Goal: Transaction & Acquisition: Purchase product/service

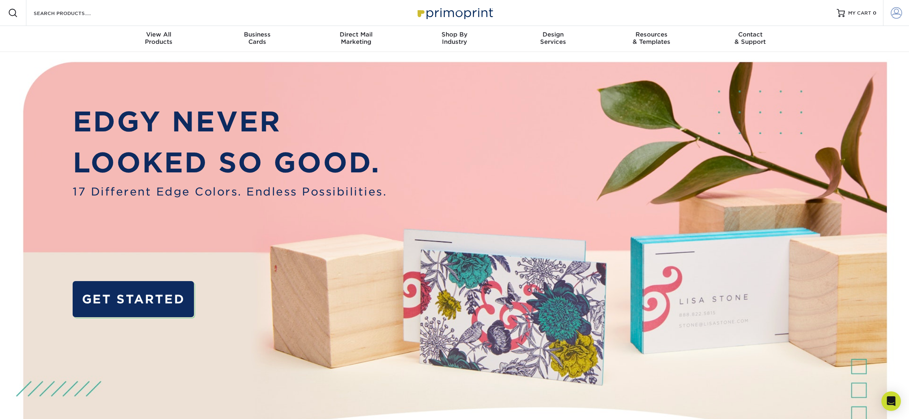
click at [892, 10] on span at bounding box center [896, 12] width 11 height 11
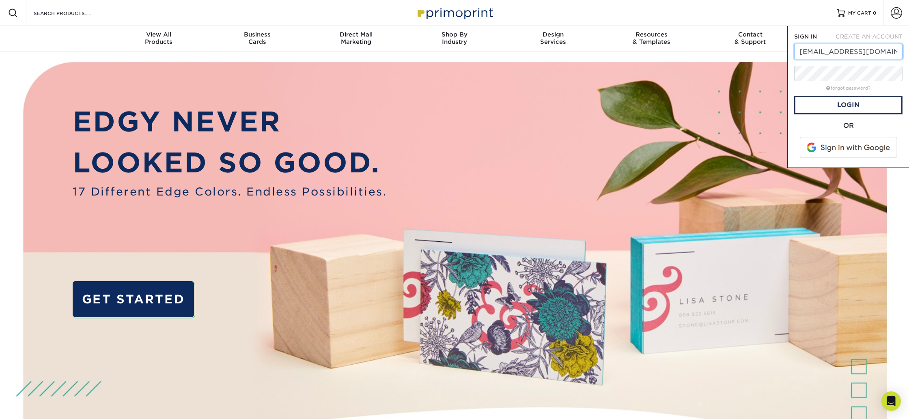
type input "[EMAIL_ADDRESS][DOMAIN_NAME]"
click at [839, 93] on div "forgot password?" at bounding box center [848, 88] width 108 height 10
click at [840, 89] on link "forgot password?" at bounding box center [848, 88] width 44 height 5
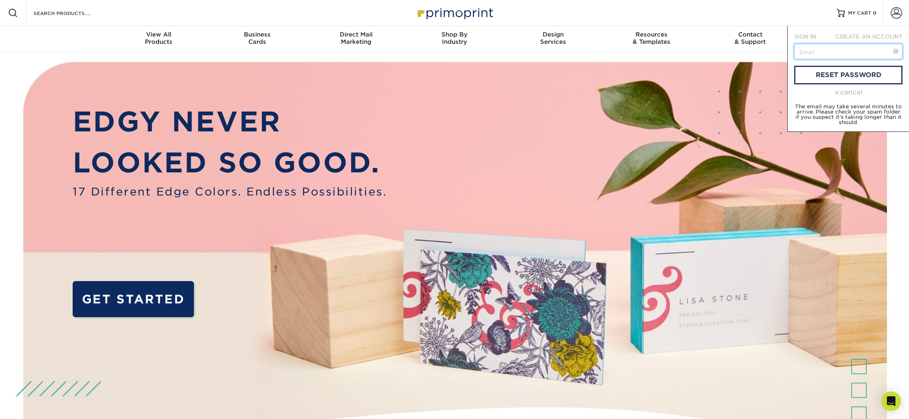
click at [821, 51] on input "text" at bounding box center [848, 51] width 108 height 15
type input "itzel_islas"
click at [818, 35] on div "SIGN IN" at bounding box center [808, 36] width 40 height 8
click at [812, 39] on span "SIGN IN" at bounding box center [805, 36] width 22 height 6
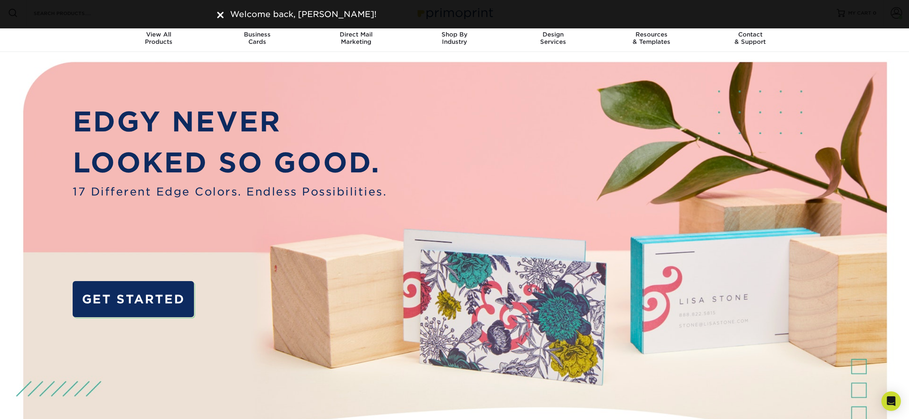
scroll to position [0, 0]
click at [839, 51] on nav "Resources Menu Search Products Account Welcome, ITZEL Account Dashboard Active …" at bounding box center [454, 26] width 909 height 52
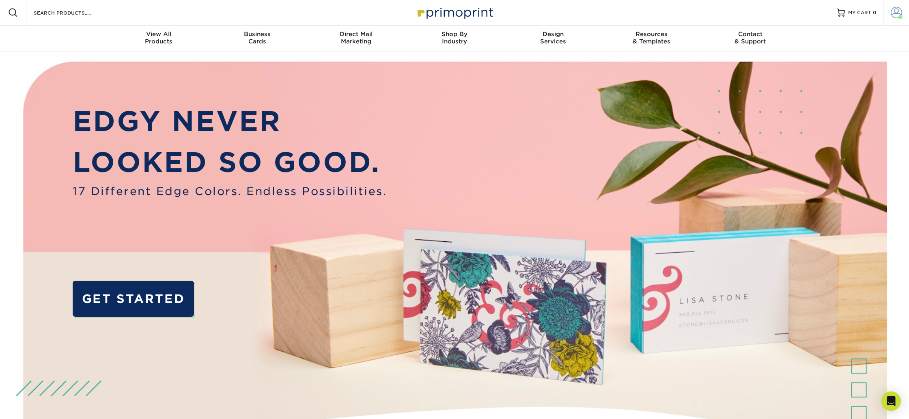
click at [899, 13] on span at bounding box center [896, 12] width 11 height 11
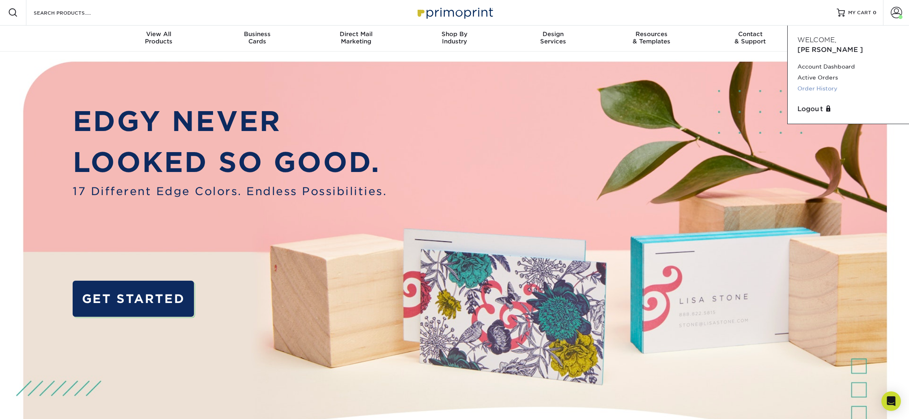
click at [824, 83] on link "Order History" at bounding box center [849, 88] width 102 height 11
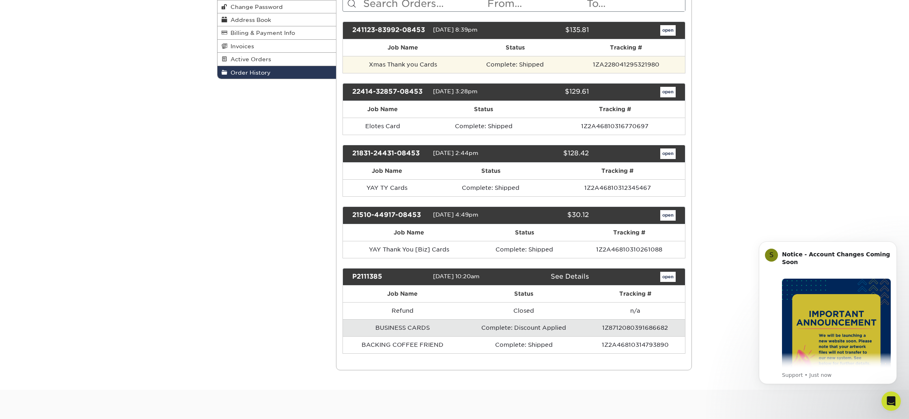
scroll to position [131, 0]
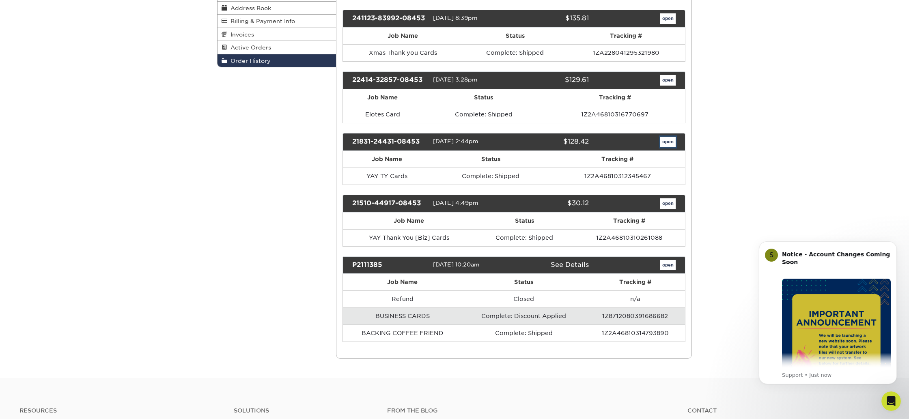
click at [671, 141] on link "open" at bounding box center [667, 142] width 15 height 11
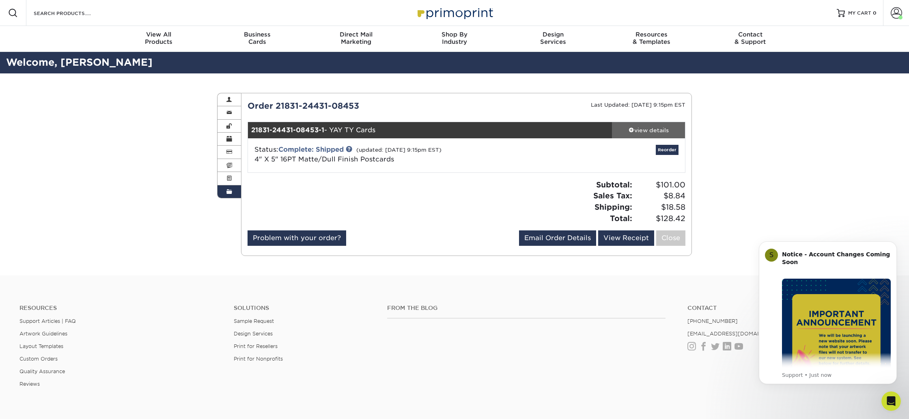
click at [653, 135] on link "view details" at bounding box center [648, 130] width 73 height 16
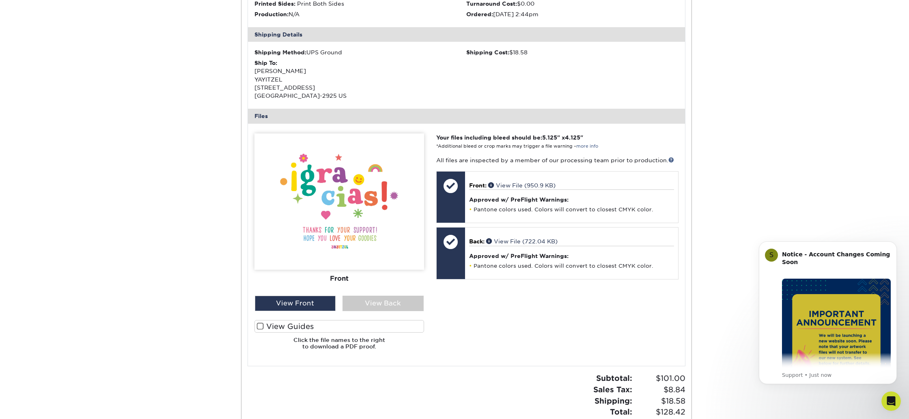
scroll to position [240, 0]
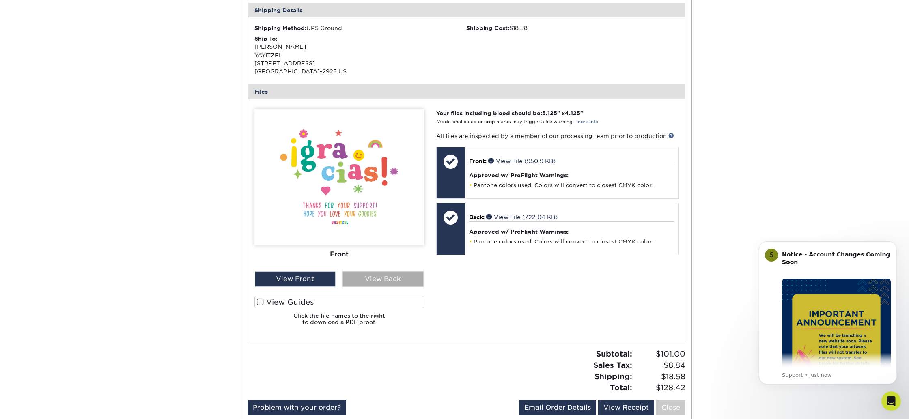
click at [358, 282] on div "View Back" at bounding box center [383, 279] width 81 height 15
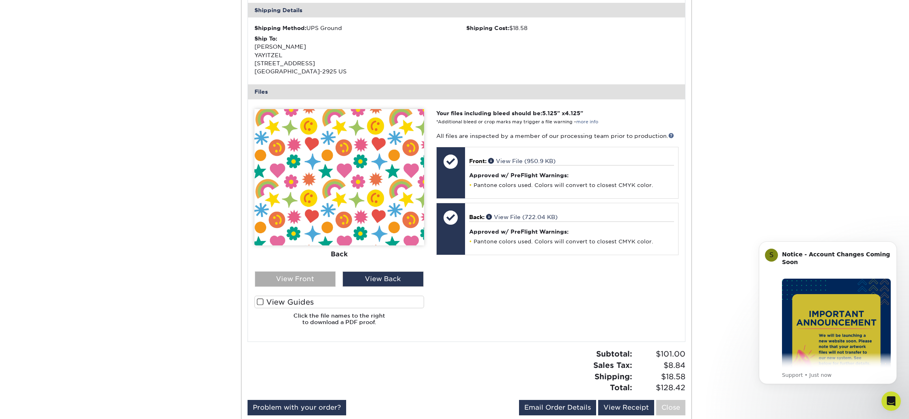
click at [324, 280] on div "View Front" at bounding box center [295, 279] width 81 height 15
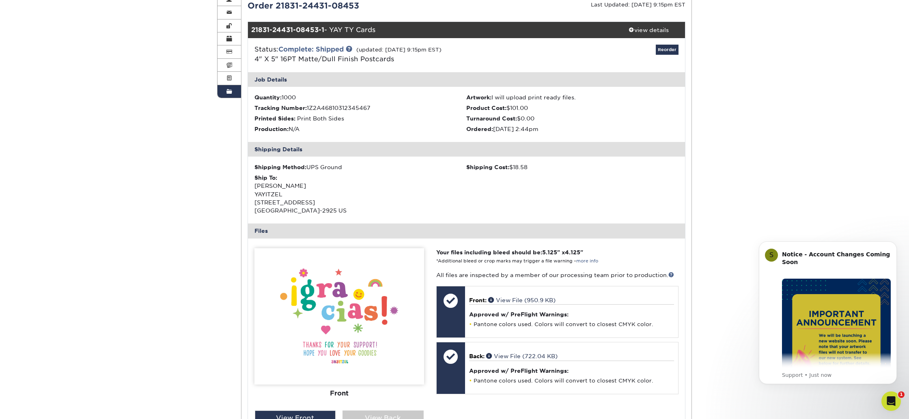
scroll to position [98, 0]
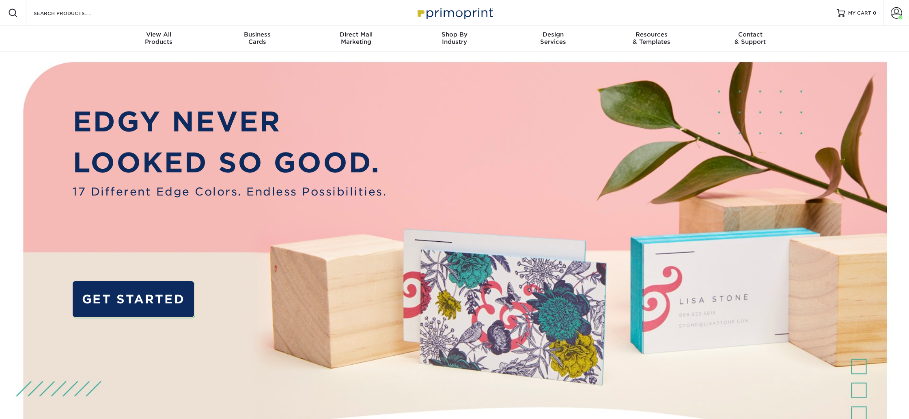
scroll to position [0, 0]
click at [891, 13] on span at bounding box center [896, 12] width 11 height 11
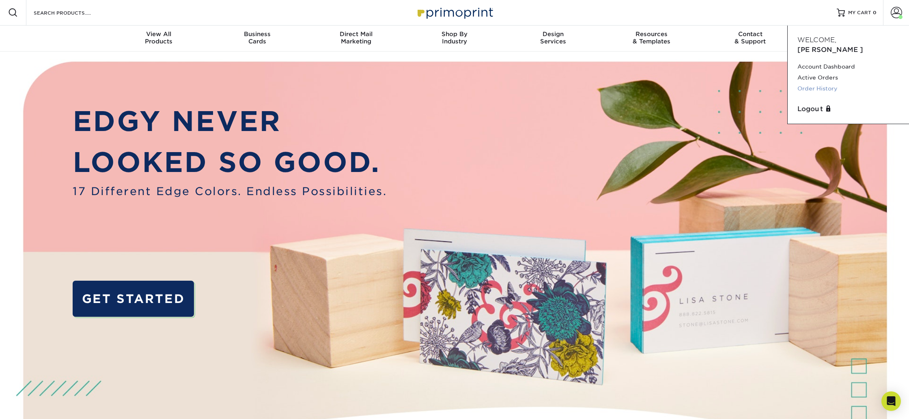
click at [821, 83] on link "Order History" at bounding box center [849, 88] width 102 height 11
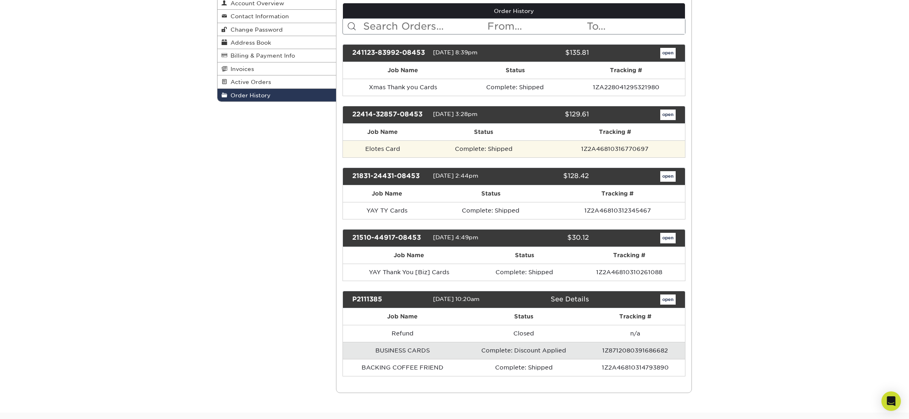
scroll to position [98, 0]
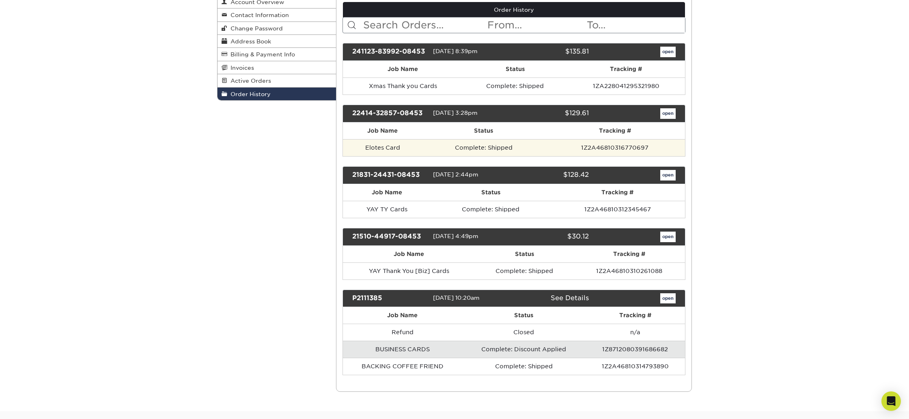
click at [414, 147] on td "Elotes Card" at bounding box center [383, 147] width 80 height 17
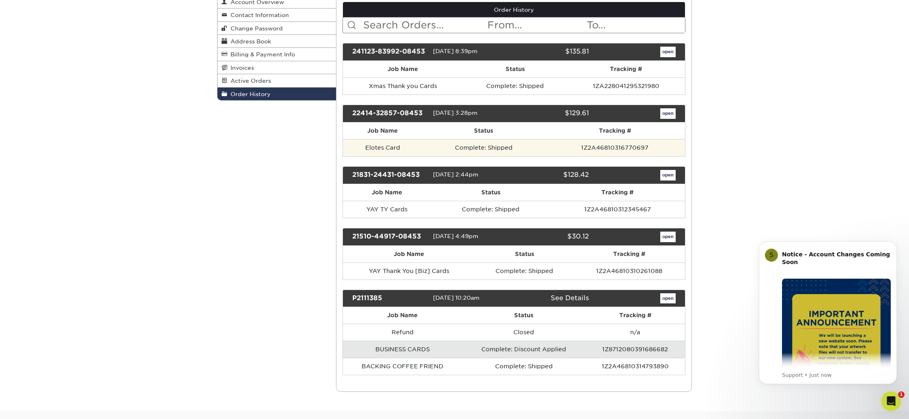
scroll to position [0, 0]
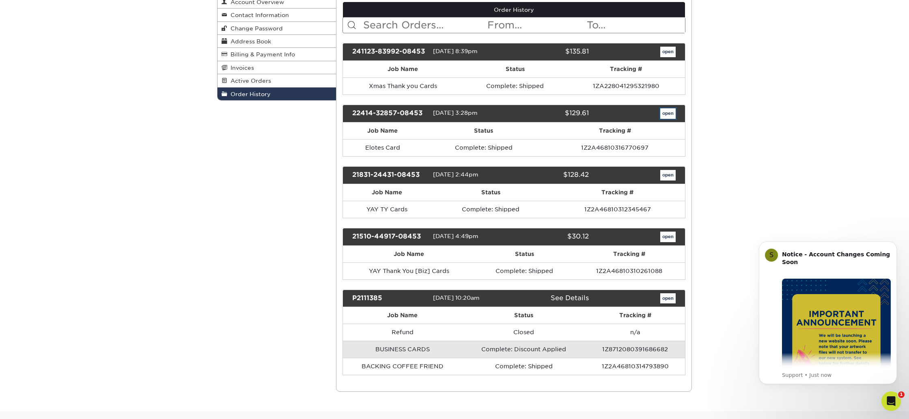
click at [664, 115] on link "open" at bounding box center [667, 113] width 15 height 11
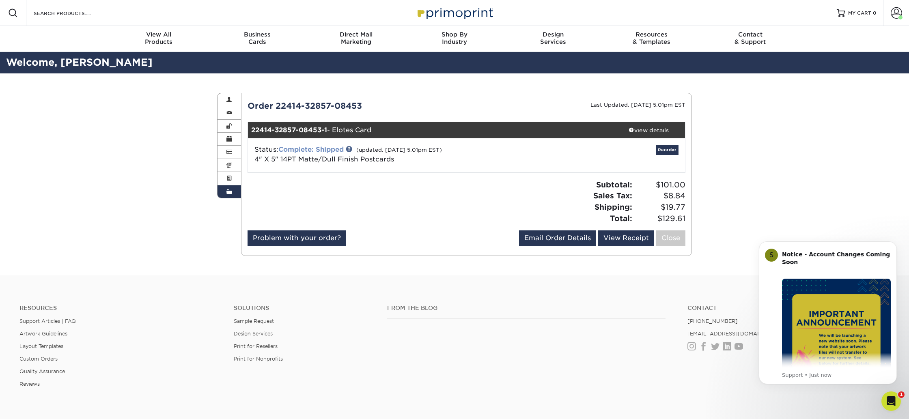
click at [335, 148] on link "Complete: Shipped" at bounding box center [310, 150] width 65 height 8
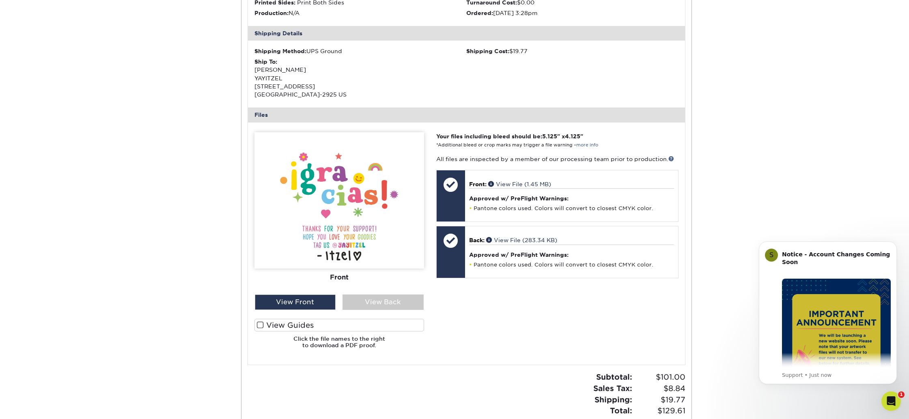
scroll to position [224, 0]
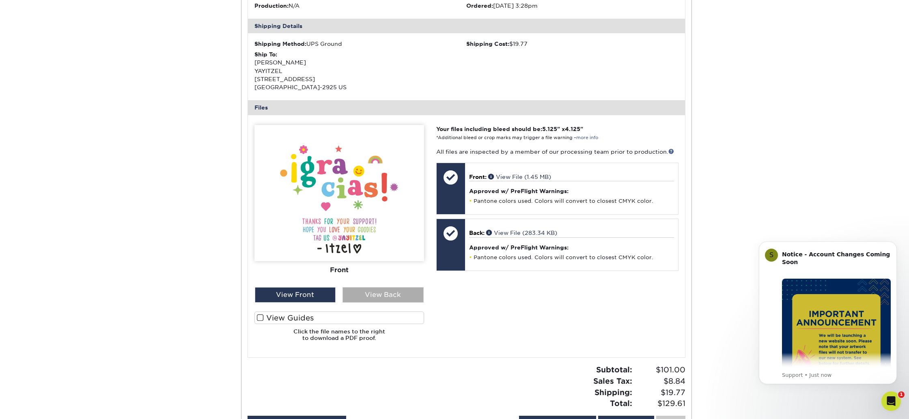
drag, startPoint x: 362, startPoint y: 286, endPoint x: 363, endPoint y: 293, distance: 7.1
click at [363, 289] on div "Front Back View Front View Back" at bounding box center [340, 214] width 170 height 178
click at [363, 293] on div "View Back" at bounding box center [383, 294] width 81 height 15
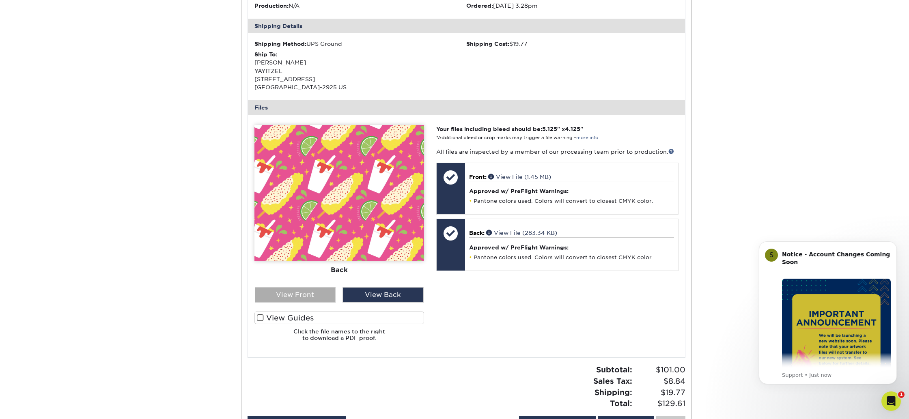
click at [318, 296] on div "View Front" at bounding box center [295, 294] width 81 height 15
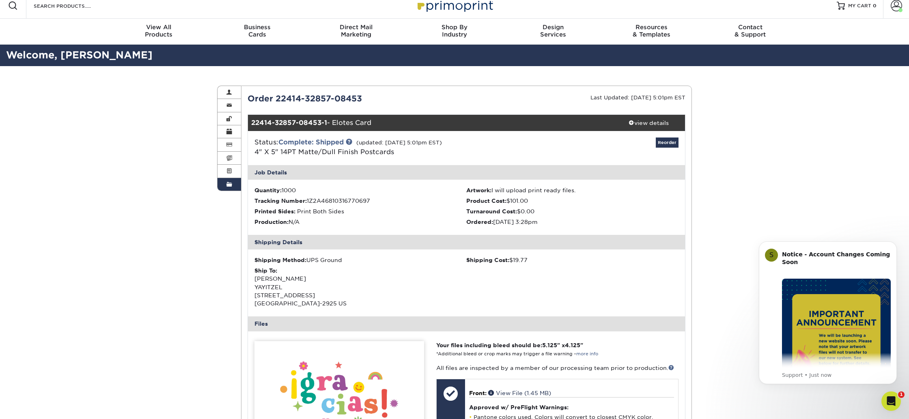
scroll to position [0, 0]
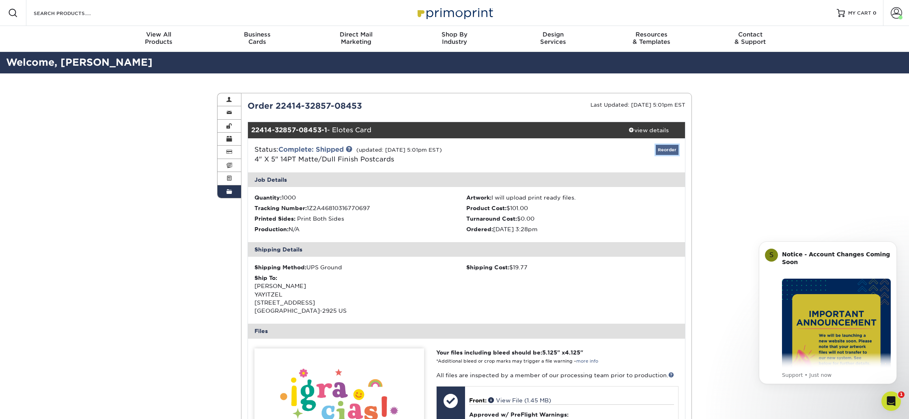
click at [665, 152] on link "Reorder" at bounding box center [667, 150] width 23 height 10
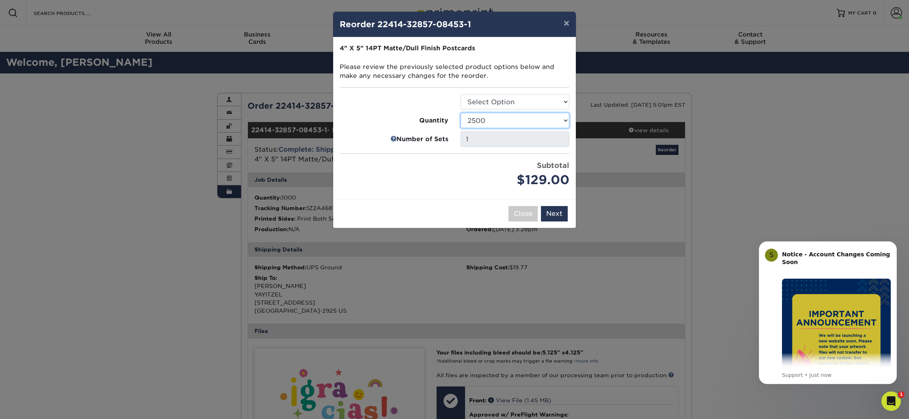
click option "2500" at bounding box center [0, 0] width 0 height 0
select select "e824bf9f-d22d-4070-926d-42c6dd5ef515"
click option "5000" at bounding box center [0, 0] width 0 height 0
select select "9b7272e0-d6c8-4c3c-8e97-d3a1bcdab858"
click option "Postcards" at bounding box center [0, 0] width 0 height 0
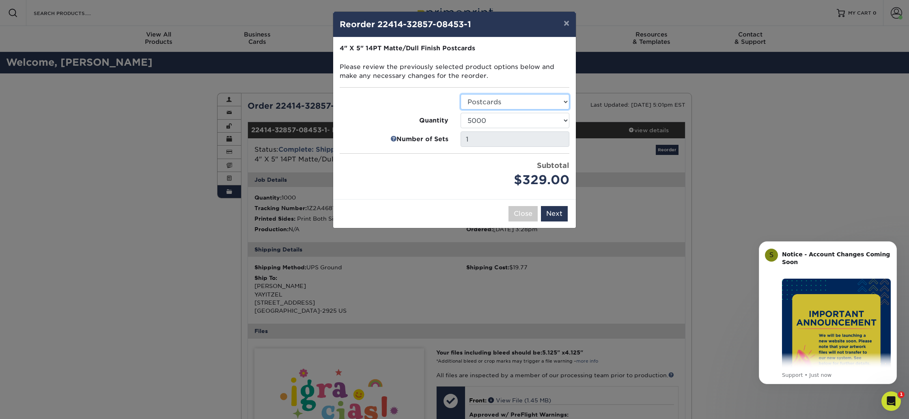
click option "Postcards" at bounding box center [0, 0] width 0 height 0
click option "25000" at bounding box center [0, 0] width 0 height 0
click option "10000" at bounding box center [0, 0] width 0 height 0
click option "5000" at bounding box center [0, 0] width 0 height 0
click option "1000" at bounding box center [0, 0] width 0 height 0
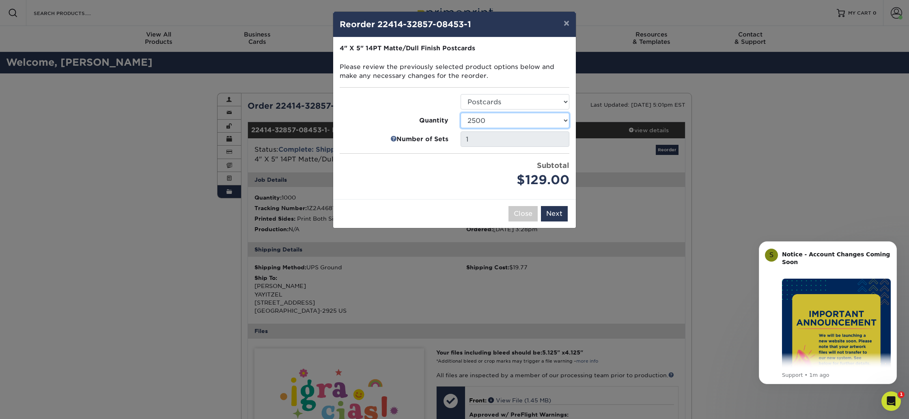
click option "2500" at bounding box center [0, 0] width 0 height 0
click option "5000" at bounding box center [0, 0] width 0 height 0
click option "2500" at bounding box center [0, 0] width 0 height 0
select select "e824bf9f-d22d-4070-926d-42c6dd5ef515"
click option "5000" at bounding box center [0, 0] width 0 height 0
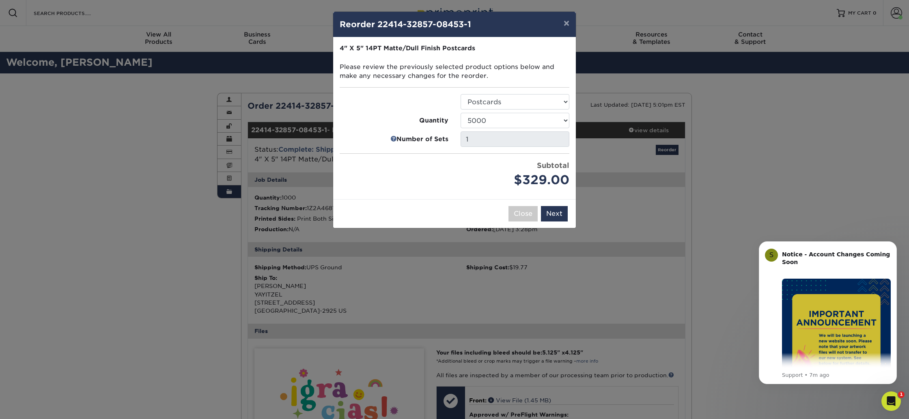
click at [589, 218] on div "× Reorder 22414-32857-08453-1 Please select all options to continue. Only quant…" at bounding box center [454, 209] width 909 height 419
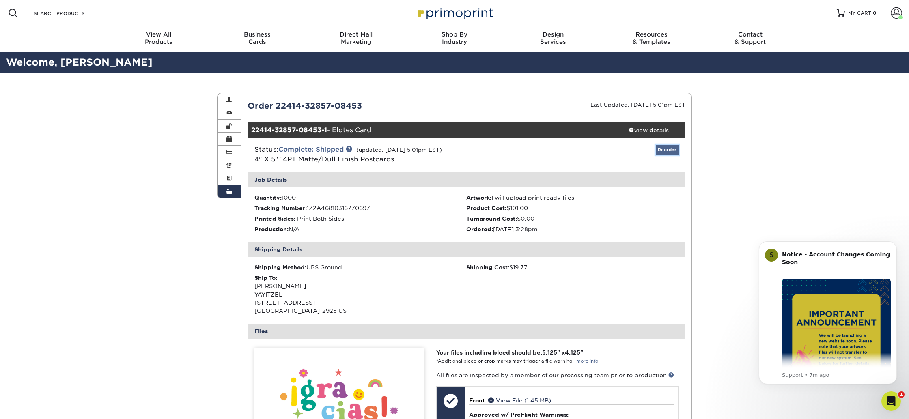
click at [662, 149] on link "Reorder" at bounding box center [667, 150] width 23 height 10
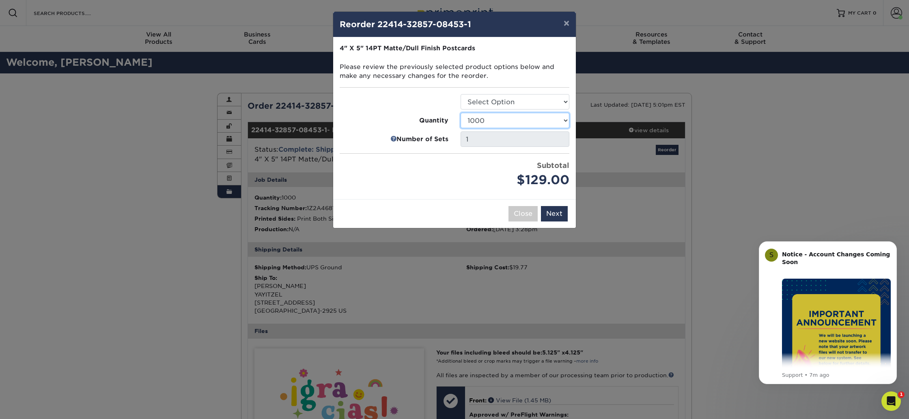
click option "2500" at bounding box center [0, 0] width 0 height 0
click option "5000" at bounding box center [0, 0] width 0 height 0
select select "02d8d163-ee8f-41cc-acce-9863ad0deb38"
click option "2500" at bounding box center [0, 0] width 0 height 0
click at [562, 211] on button "Next" at bounding box center [554, 213] width 27 height 15
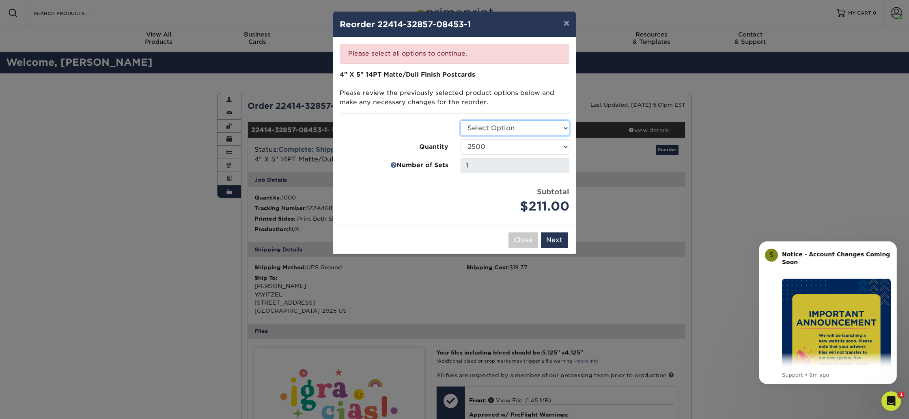
select select "9b7272e0-d6c8-4c3c-8e97-d3a1bcdab858"
click option "Postcards" at bounding box center [0, 0] width 0 height 0
click at [555, 240] on button "Next" at bounding box center [554, 240] width 27 height 15
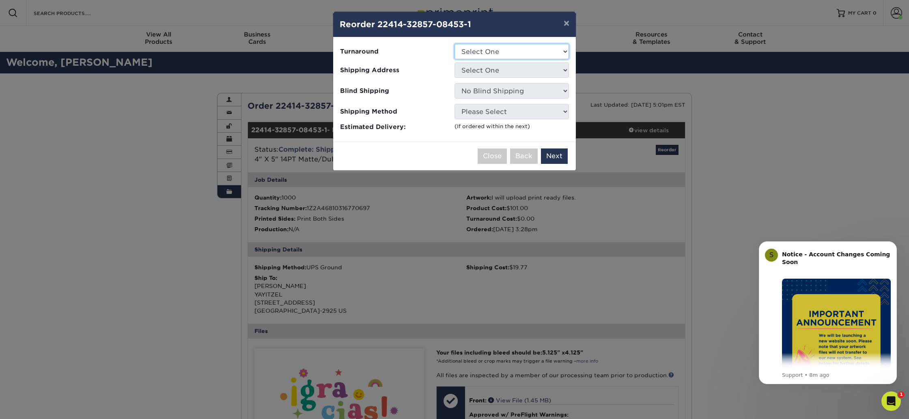
select select "433b0b5b-7071-4a15-ab62-5ec510846828"
click option "2-4 Business Days" at bounding box center [0, 0] width 0 height 0
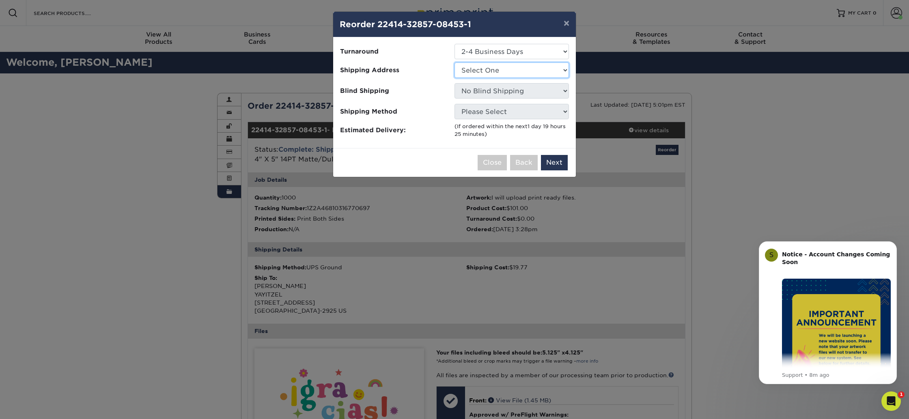
select select "209071"
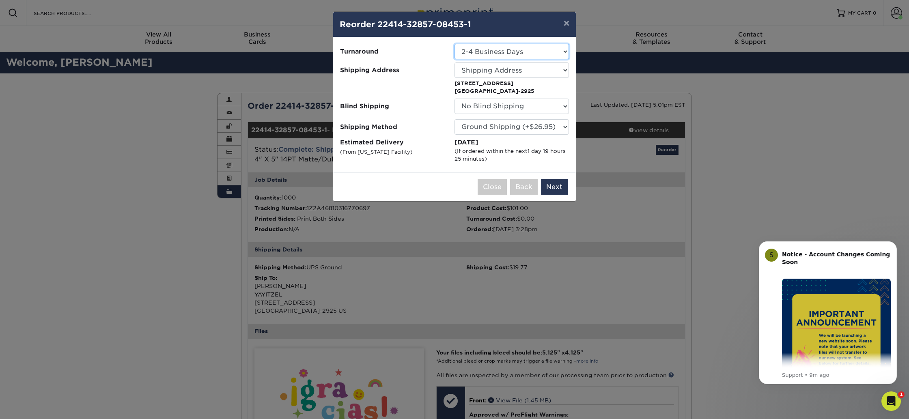
select select "cfabc34d-ea20-4b32-aaeb-7fce38bce352"
click option "Ground Shipping (+$26.95)" at bounding box center [0, 0] width 0 height 0
select select "209071"
click at [553, 189] on button "Next" at bounding box center [554, 186] width 27 height 15
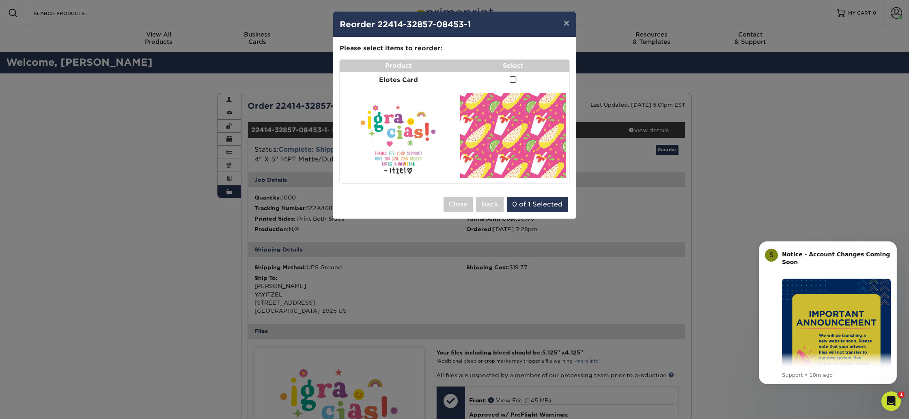
click at [507, 76] on td at bounding box center [513, 80] width 112 height 16
click at [509, 79] on td at bounding box center [513, 80] width 112 height 16
click at [511, 80] on span at bounding box center [513, 80] width 7 height 8
click at [0, 0] on input "checkbox" at bounding box center [0, 0] width 0 height 0
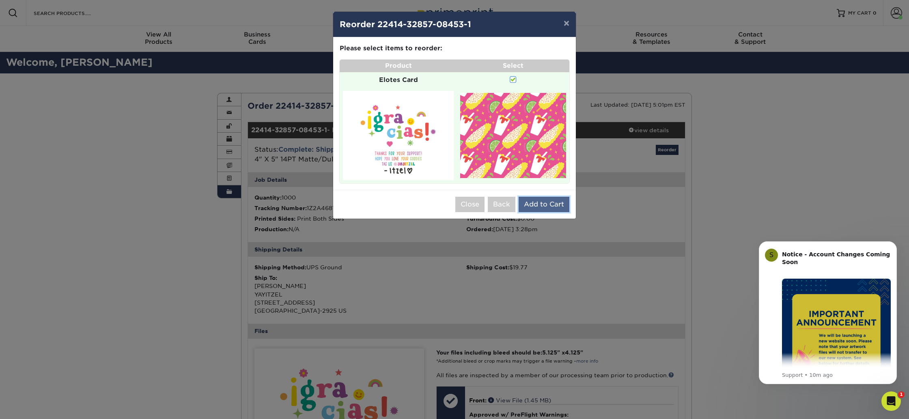
click at [554, 202] on button "Add to Cart" at bounding box center [544, 204] width 51 height 15
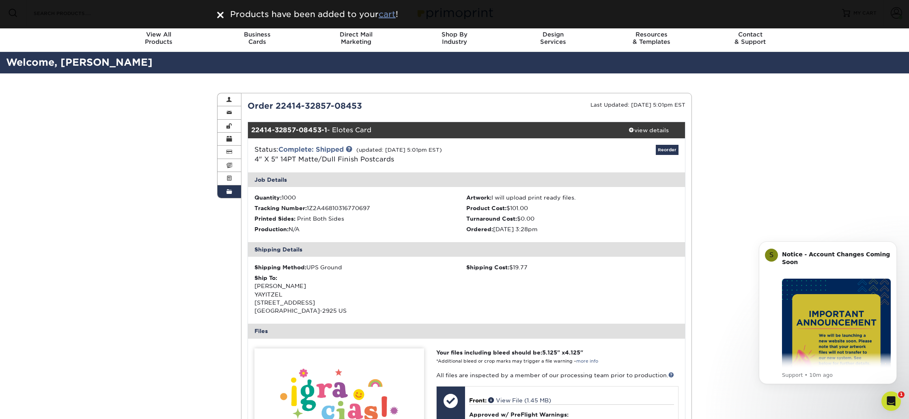
click at [391, 17] on u "cart" at bounding box center [387, 14] width 17 height 10
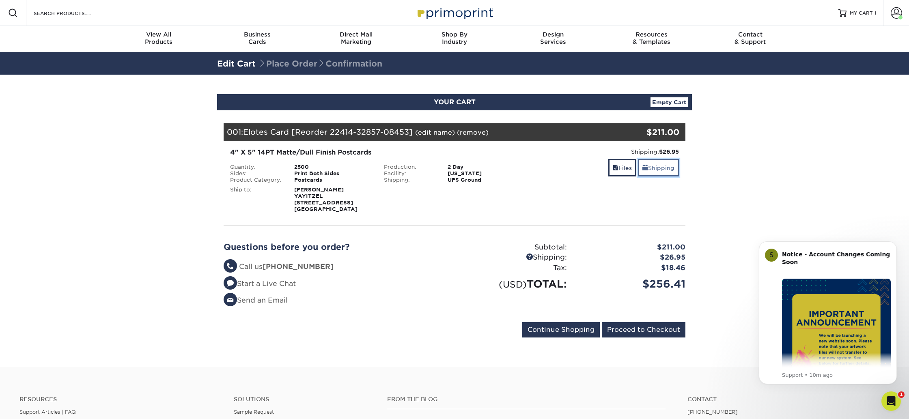
click at [651, 170] on link "Shipping" at bounding box center [658, 167] width 41 height 17
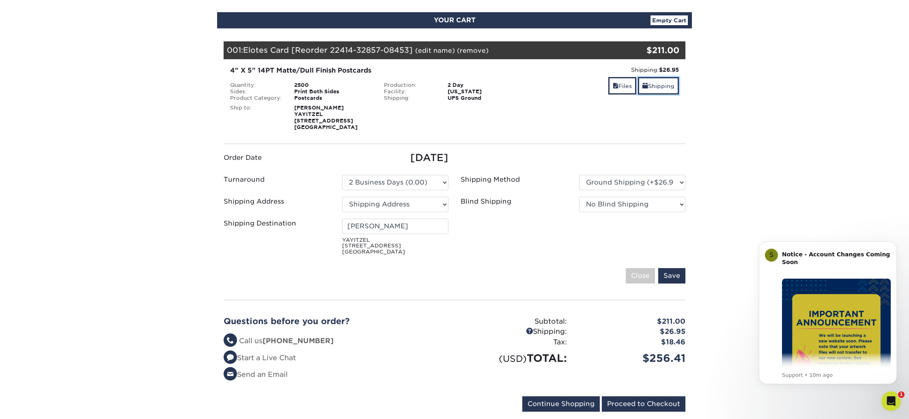
scroll to position [83, 0]
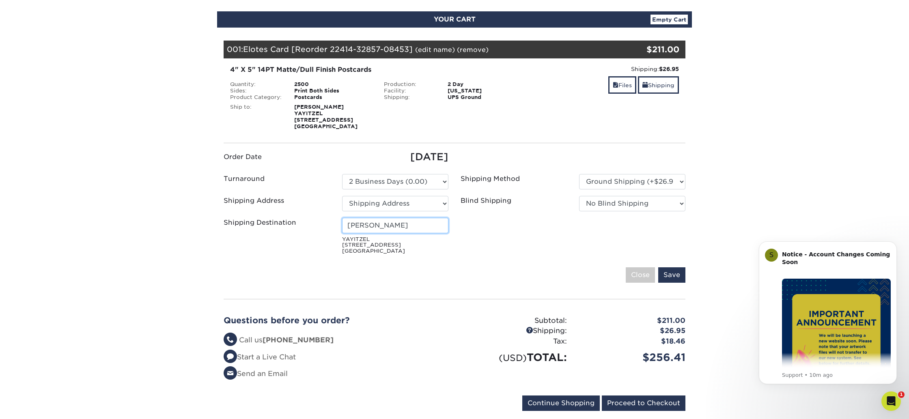
click at [385, 225] on input "Itzel Islas" at bounding box center [395, 225] width 106 height 15
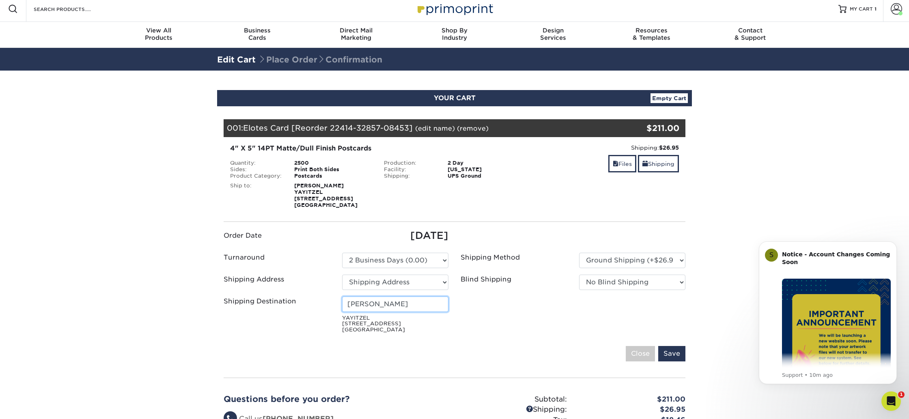
scroll to position [0, 0]
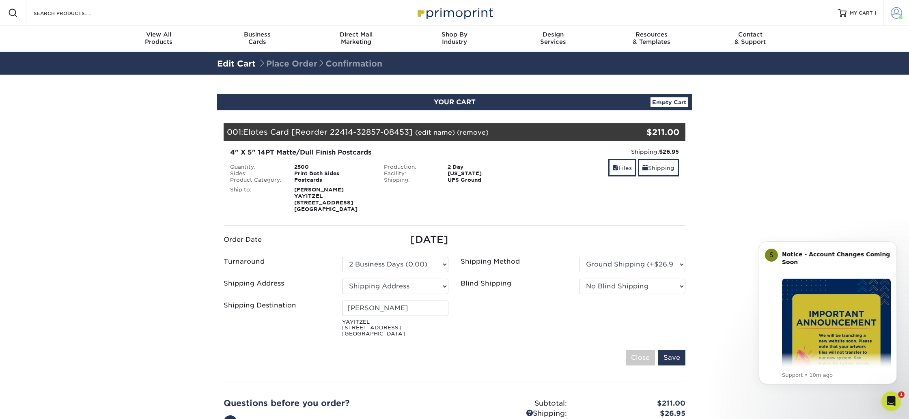
click at [900, 15] on span at bounding box center [896, 12] width 11 height 11
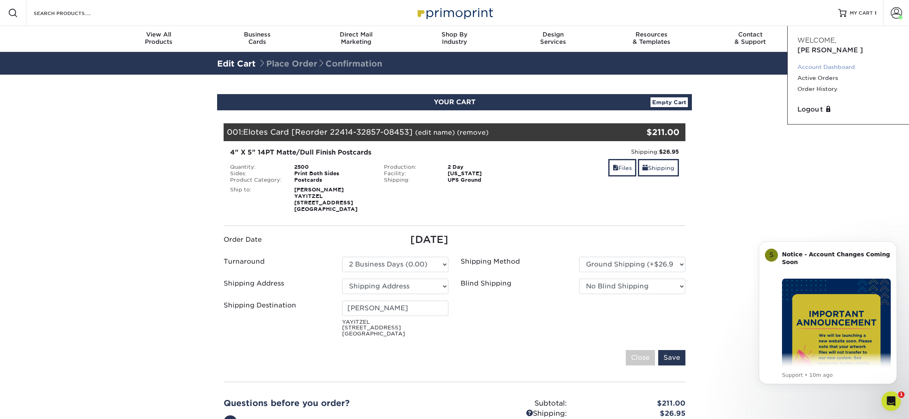
click at [828, 62] on link "Account Dashboard" at bounding box center [849, 67] width 102 height 11
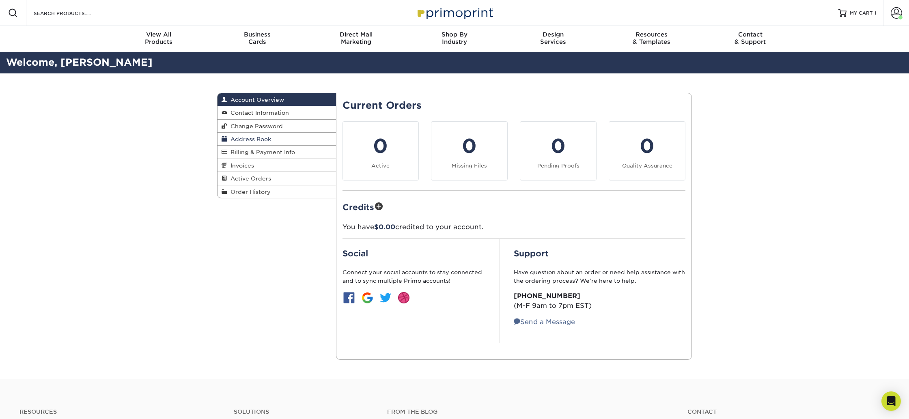
click at [263, 141] on span "Address Book" at bounding box center [249, 139] width 44 height 6
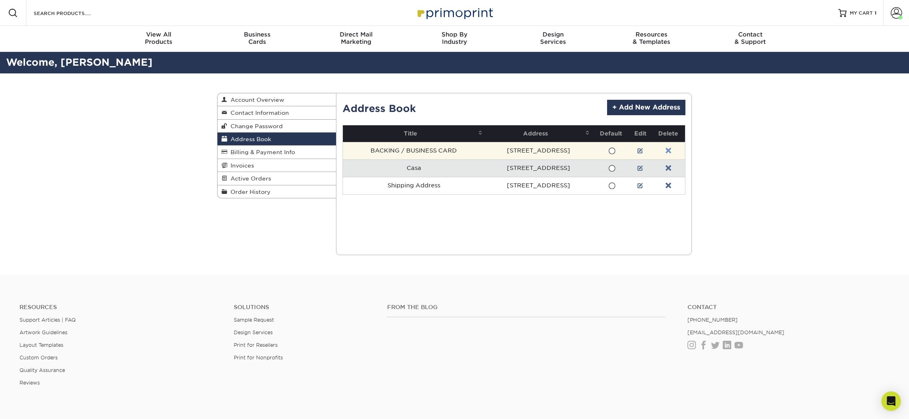
click at [670, 150] on link at bounding box center [669, 151] width 6 height 6
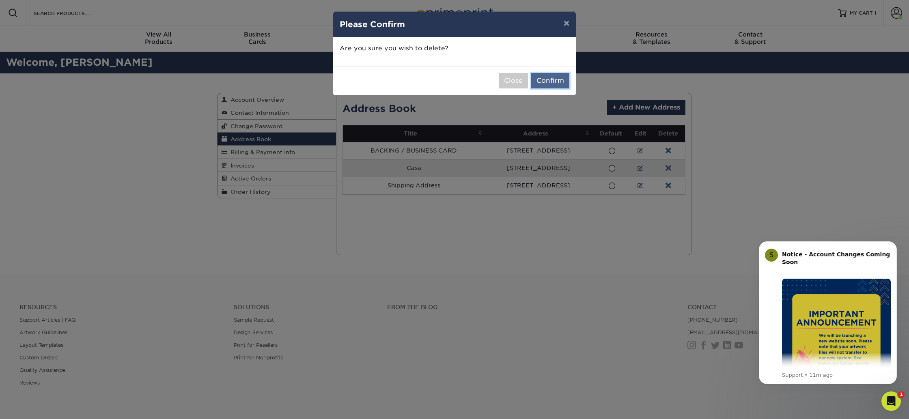
click at [544, 77] on button "Confirm" at bounding box center [550, 80] width 38 height 15
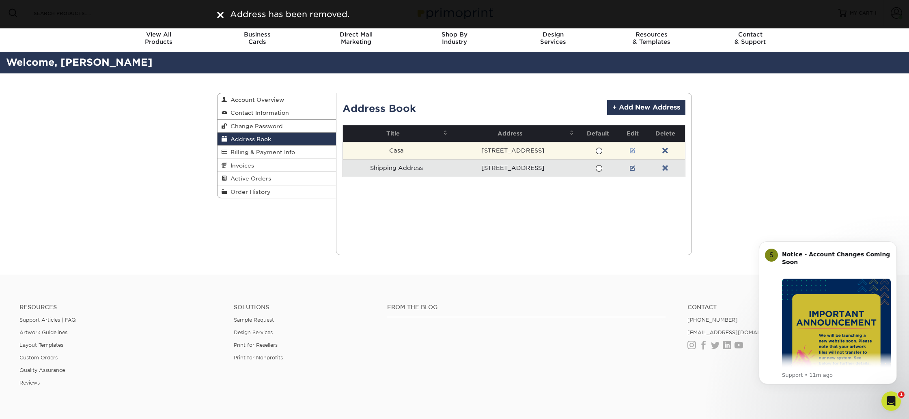
click at [636, 148] on link at bounding box center [633, 151] width 6 height 6
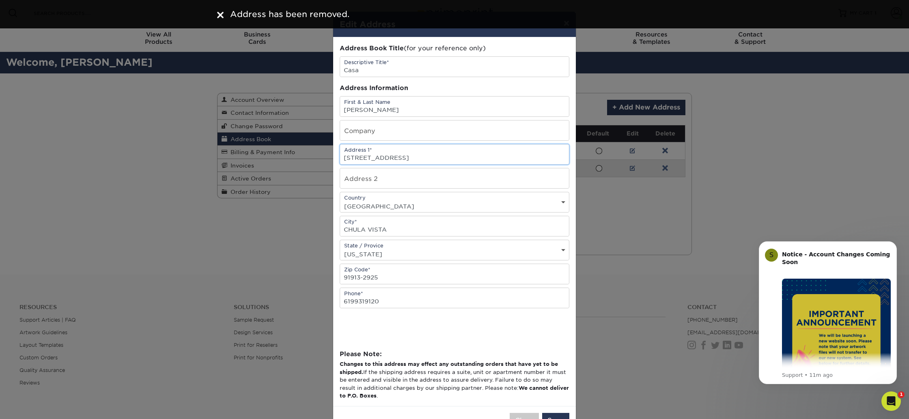
click at [386, 160] on input "1587 GOLDEN GATE AVE" at bounding box center [454, 155] width 229 height 20
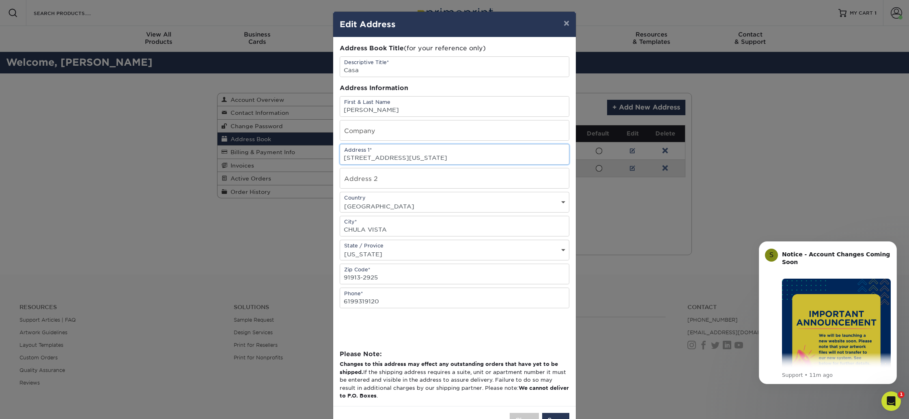
type input "4635 Kansas St"
type input "Unit 7 Gate Code 2559"
drag, startPoint x: 386, startPoint y: 281, endPoint x: 317, endPoint y: 278, distance: 68.7
click at [340, 278] on input "91913-2925" at bounding box center [454, 274] width 229 height 20
type input "92116"
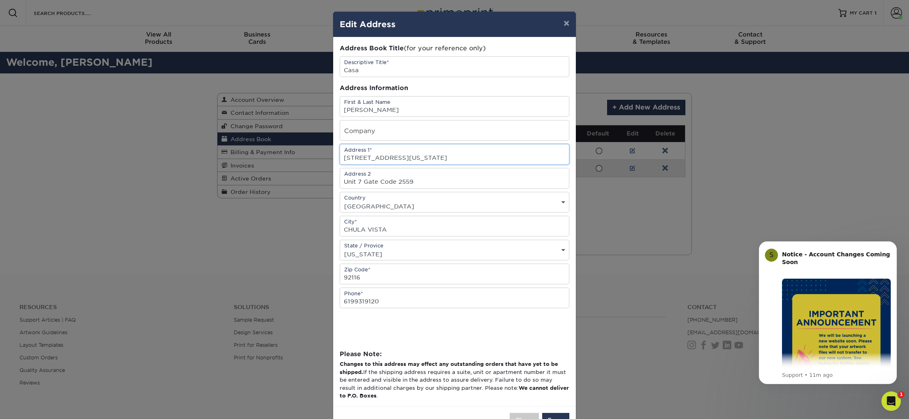
click at [413, 161] on input "4635 Kansas St" at bounding box center [454, 155] width 229 height 20
click at [376, 235] on input "CHULA VISTA" at bounding box center [454, 226] width 229 height 20
type input "San Diego"
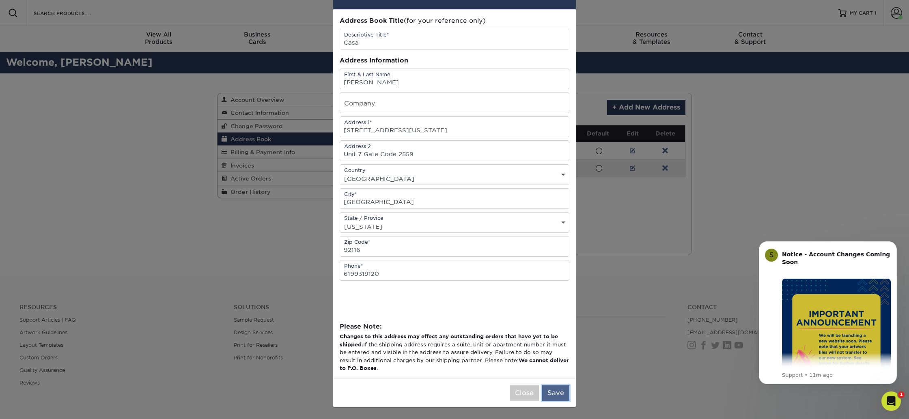
click at [550, 386] on button "Save" at bounding box center [555, 393] width 27 height 15
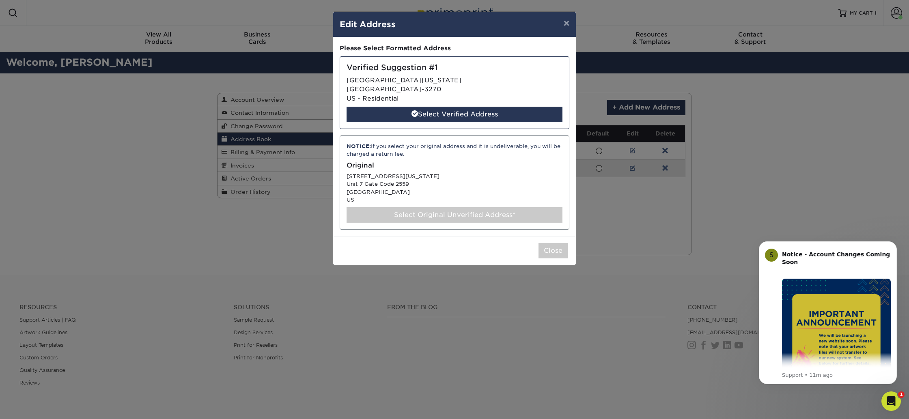
click at [475, 216] on div "Select Original Unverified Address*" at bounding box center [455, 214] width 216 height 15
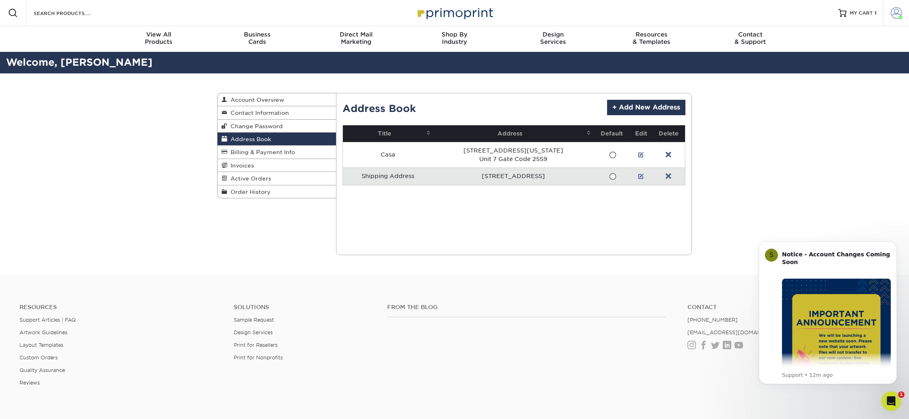
click at [883, 11] on link "Account" at bounding box center [896, 13] width 26 height 26
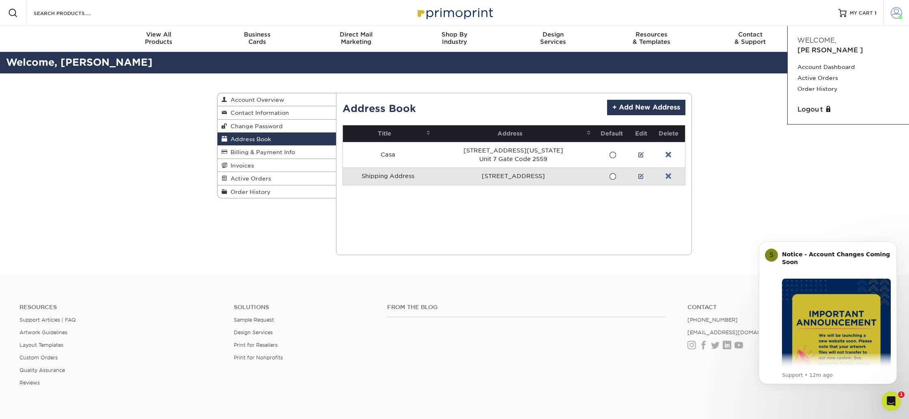
click at [890, 12] on link "Account" at bounding box center [896, 13] width 26 height 26
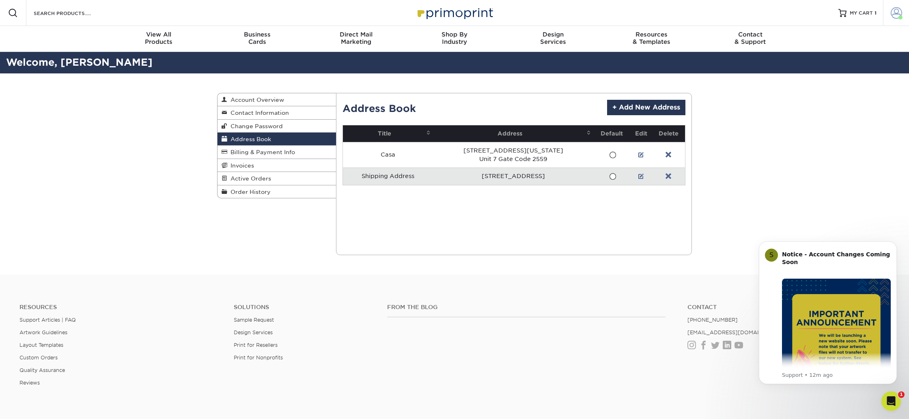
click at [891, 12] on span at bounding box center [896, 12] width 11 height 11
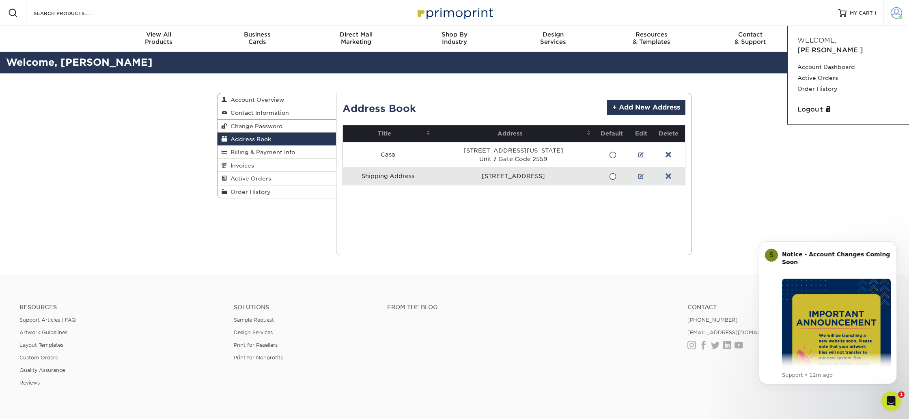
click at [891, 15] on link "Account" at bounding box center [896, 13] width 26 height 26
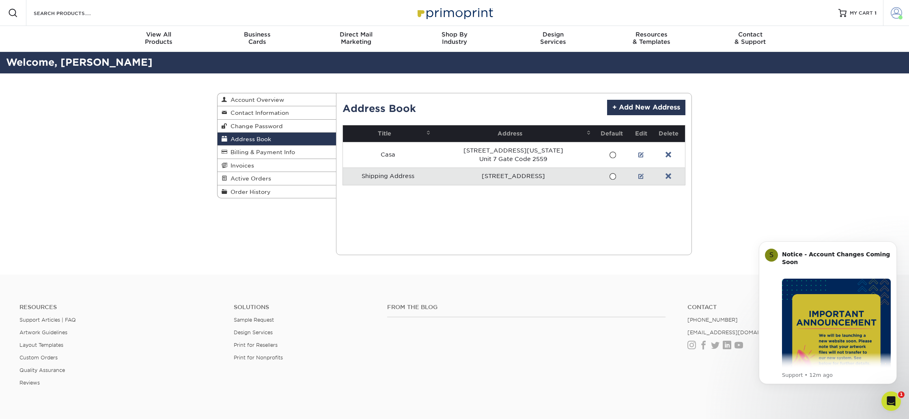
click at [891, 15] on link "Account" at bounding box center [896, 13] width 26 height 26
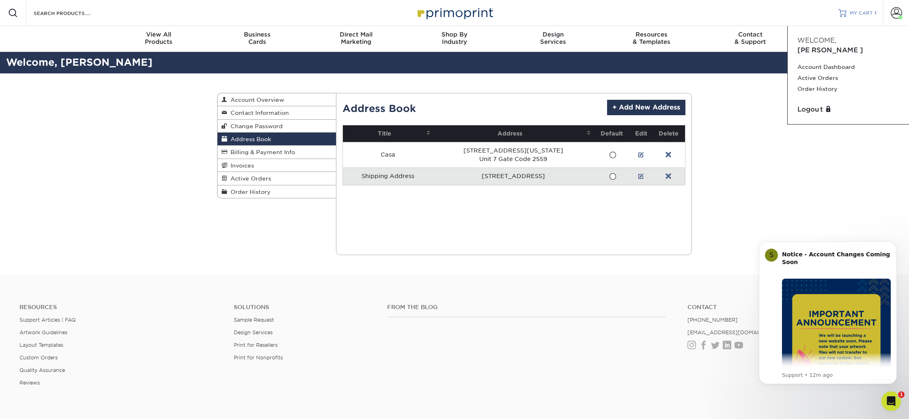
click at [853, 13] on span "MY CART" at bounding box center [861, 13] width 23 height 7
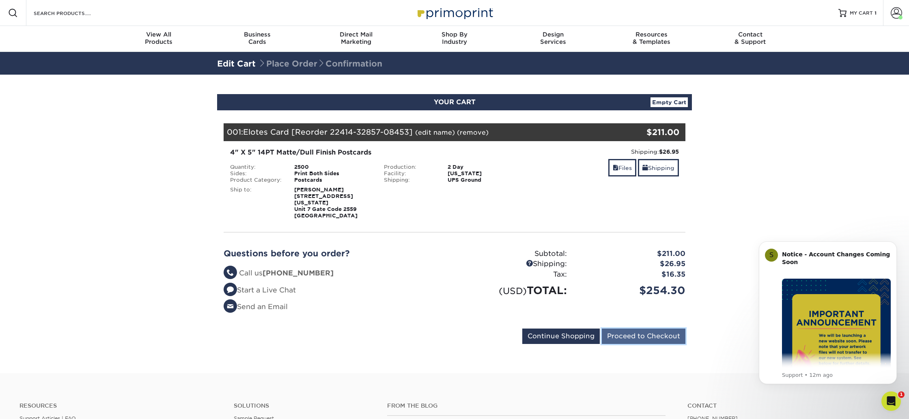
click at [646, 330] on input "Proceed to Checkout" at bounding box center [644, 336] width 84 height 15
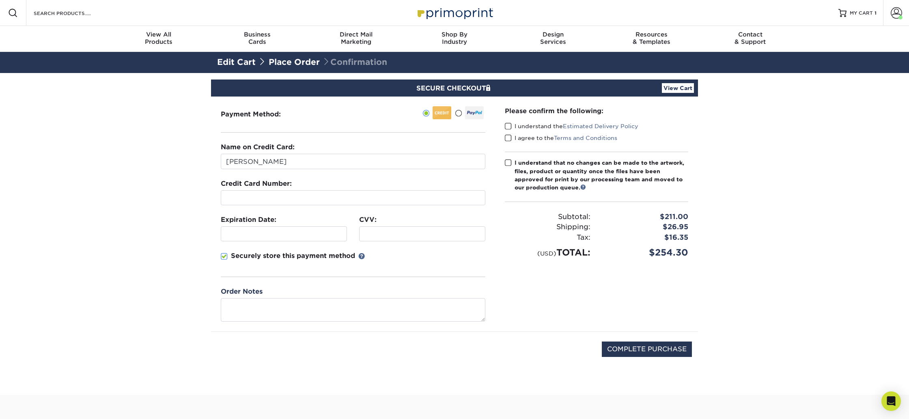
click at [332, 203] on div at bounding box center [353, 197] width 265 height 15
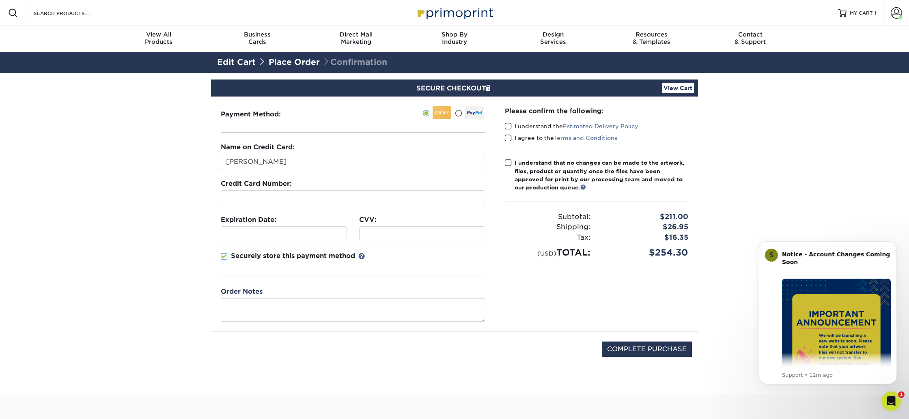
click at [232, 238] on div at bounding box center [284, 234] width 126 height 15
click at [308, 259] on p "Securely store this payment method" at bounding box center [293, 256] width 124 height 10
click at [0, 0] on input "Securely store this payment method" at bounding box center [0, 0] width 0 height 0
click at [535, 127] on label "I understand the Estimated Delivery Policy" at bounding box center [572, 126] width 134 height 8
click at [0, 0] on input "I understand the Estimated Delivery Policy" at bounding box center [0, 0] width 0 height 0
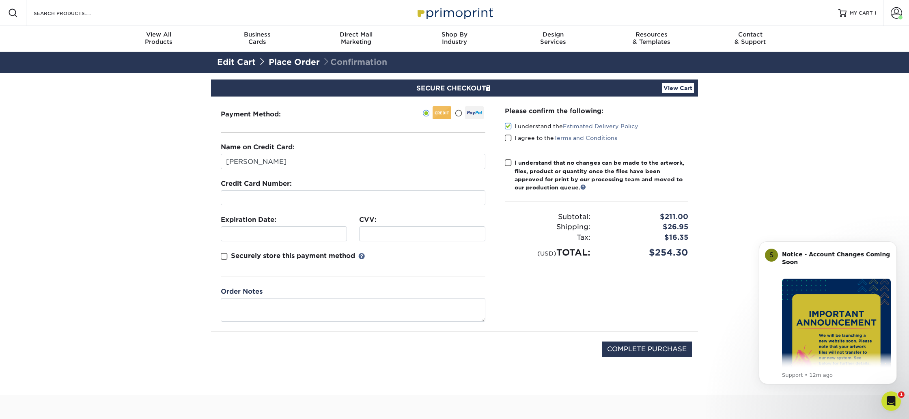
click at [528, 137] on label "I agree to the Terms and Conditions" at bounding box center [561, 138] width 112 height 8
click at [0, 0] on input "I agree to the Terms and Conditions" at bounding box center [0, 0] width 0 height 0
click at [521, 166] on div "I understand that no changes can be made to the artwork, files, product or quan…" at bounding box center [602, 175] width 174 height 33
click at [0, 0] on input "I understand that no changes can be made to the artwork, files, product or quan…" at bounding box center [0, 0] width 0 height 0
click at [668, 352] on input "COMPLETE PURCHASE" at bounding box center [647, 349] width 90 height 15
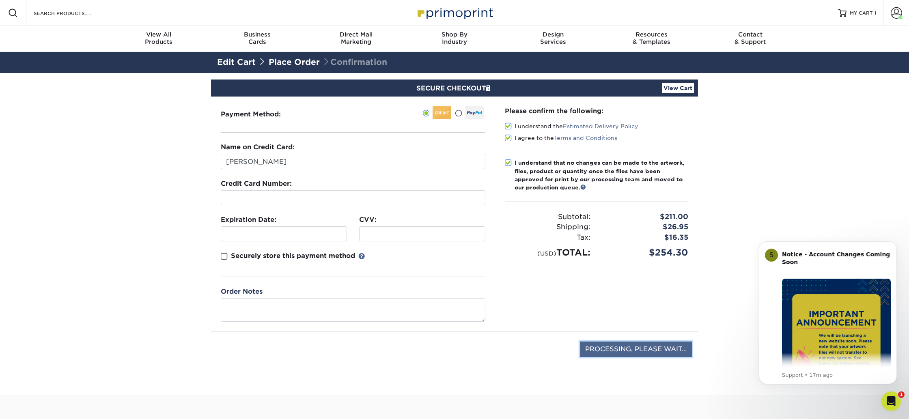
type input "PROCESSING, PLEASE WAIT..."
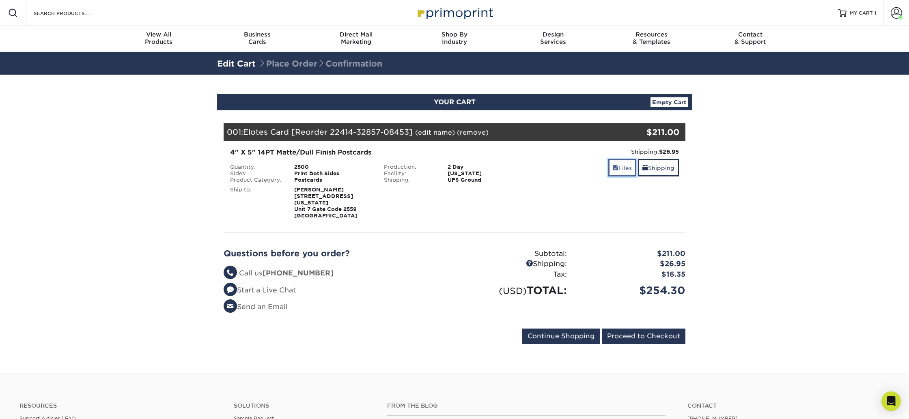
click at [621, 168] on link "Files" at bounding box center [623, 167] width 28 height 17
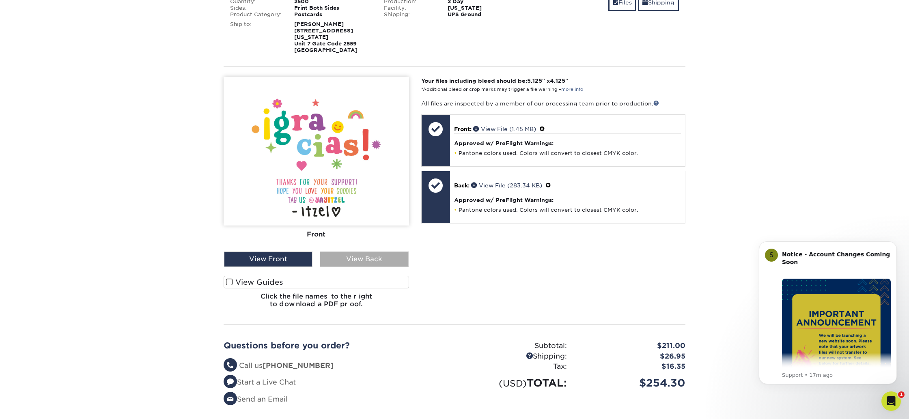
click at [341, 255] on div "View Back" at bounding box center [364, 259] width 88 height 15
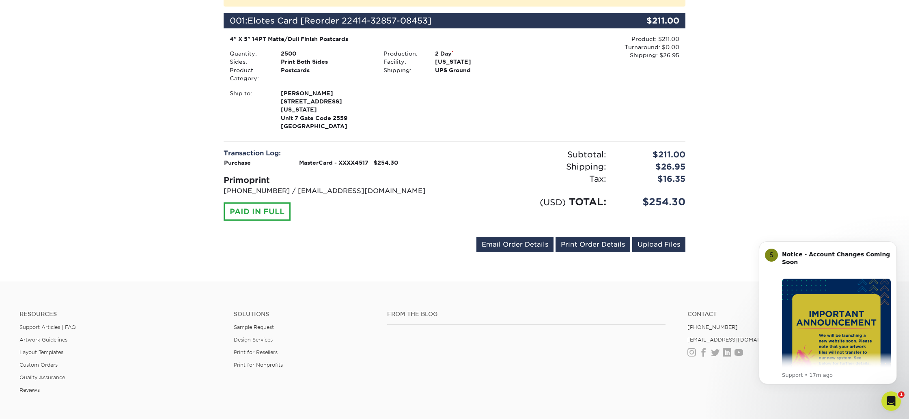
scroll to position [224, 0]
